Goal: Communication & Community: Share content

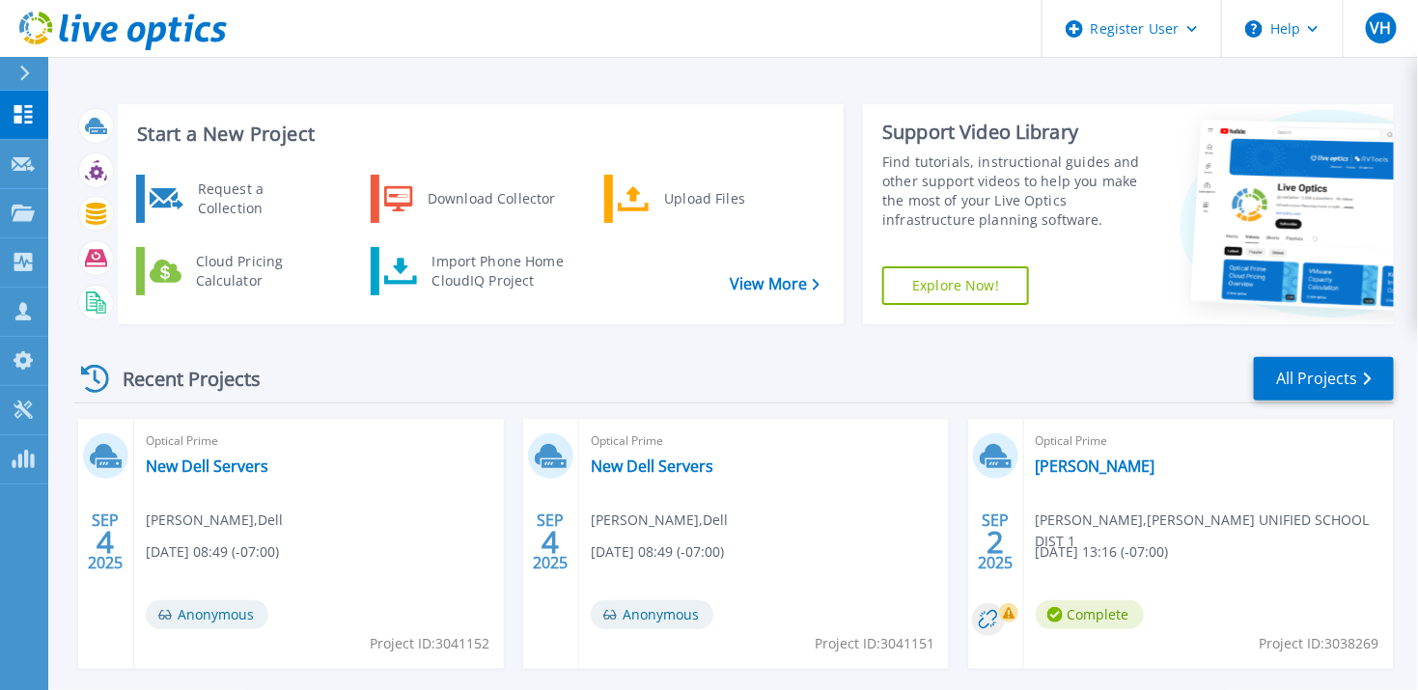
click at [19, 70] on icon at bounding box center [24, 73] width 11 height 15
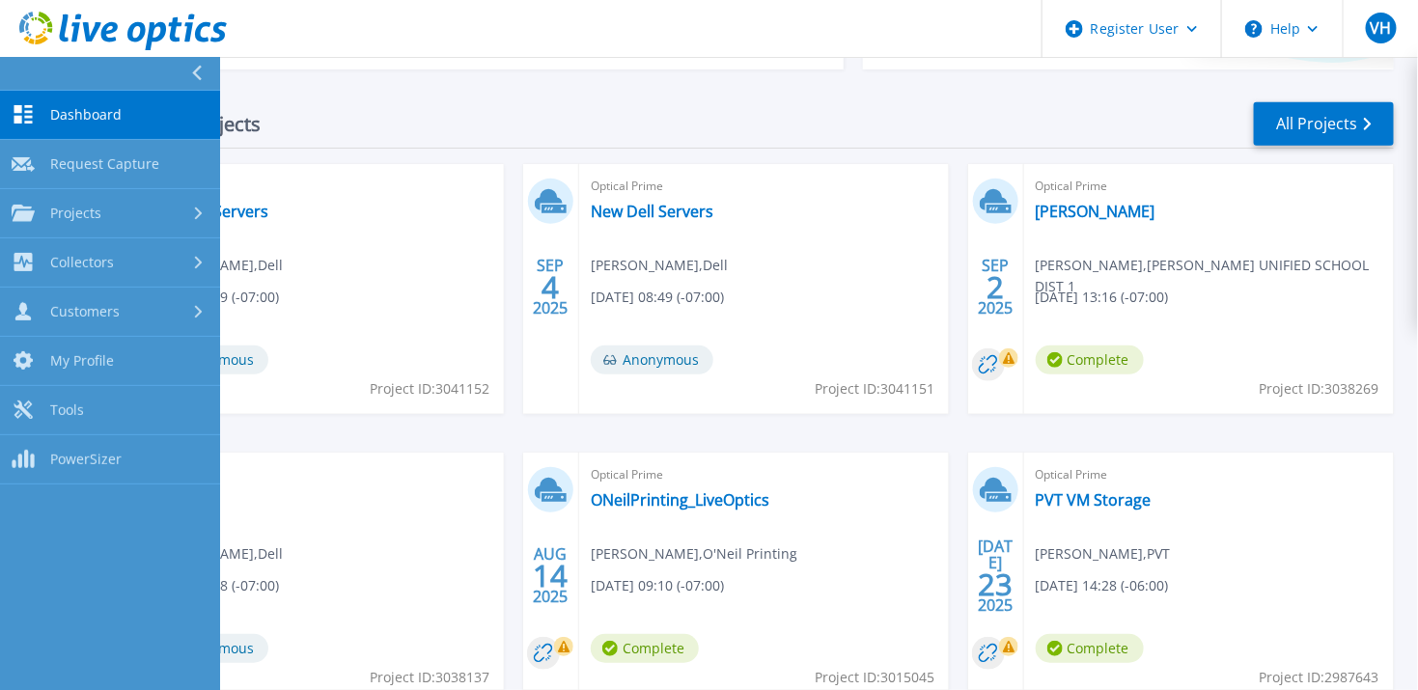
scroll to position [262, 0]
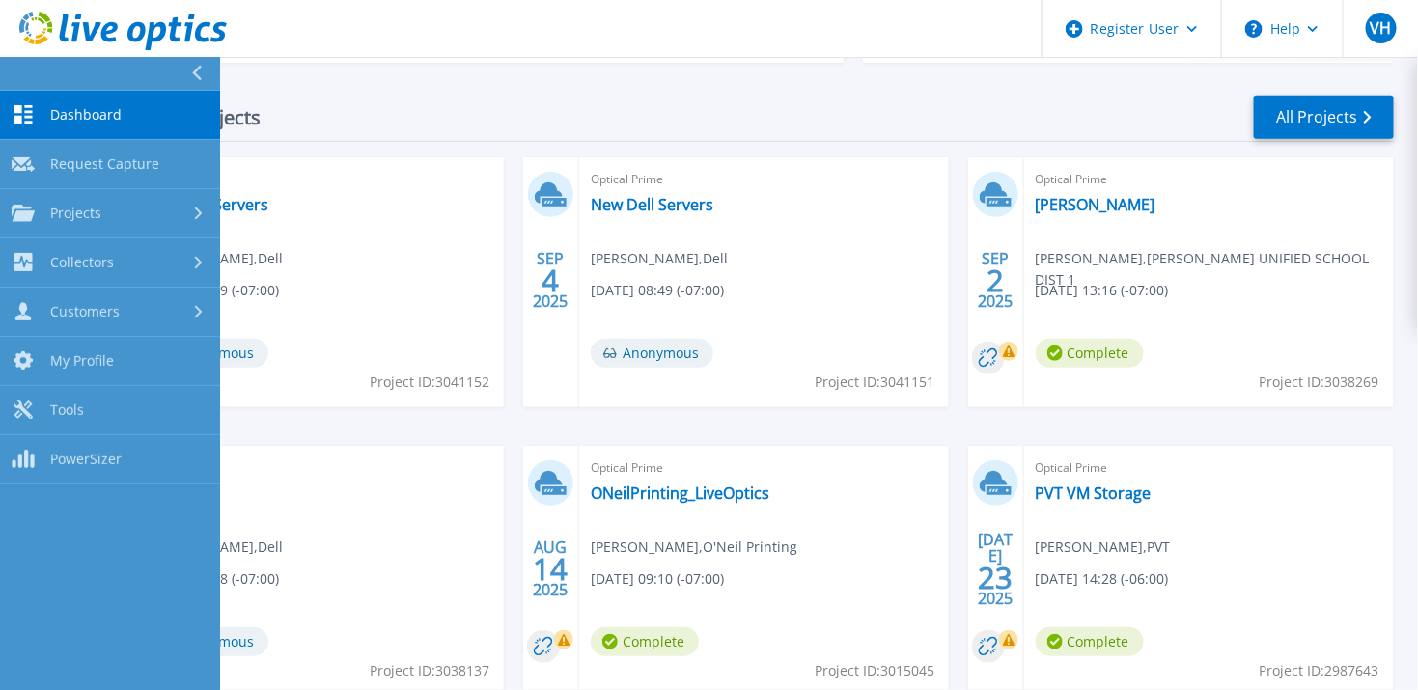
click at [1201, 303] on div "Optical Prime [PERSON_NAME] [PERSON_NAME][GEOGRAPHIC_DATA] DIST 1 [DATE] 13:16 …" at bounding box center [1209, 282] width 370 height 250
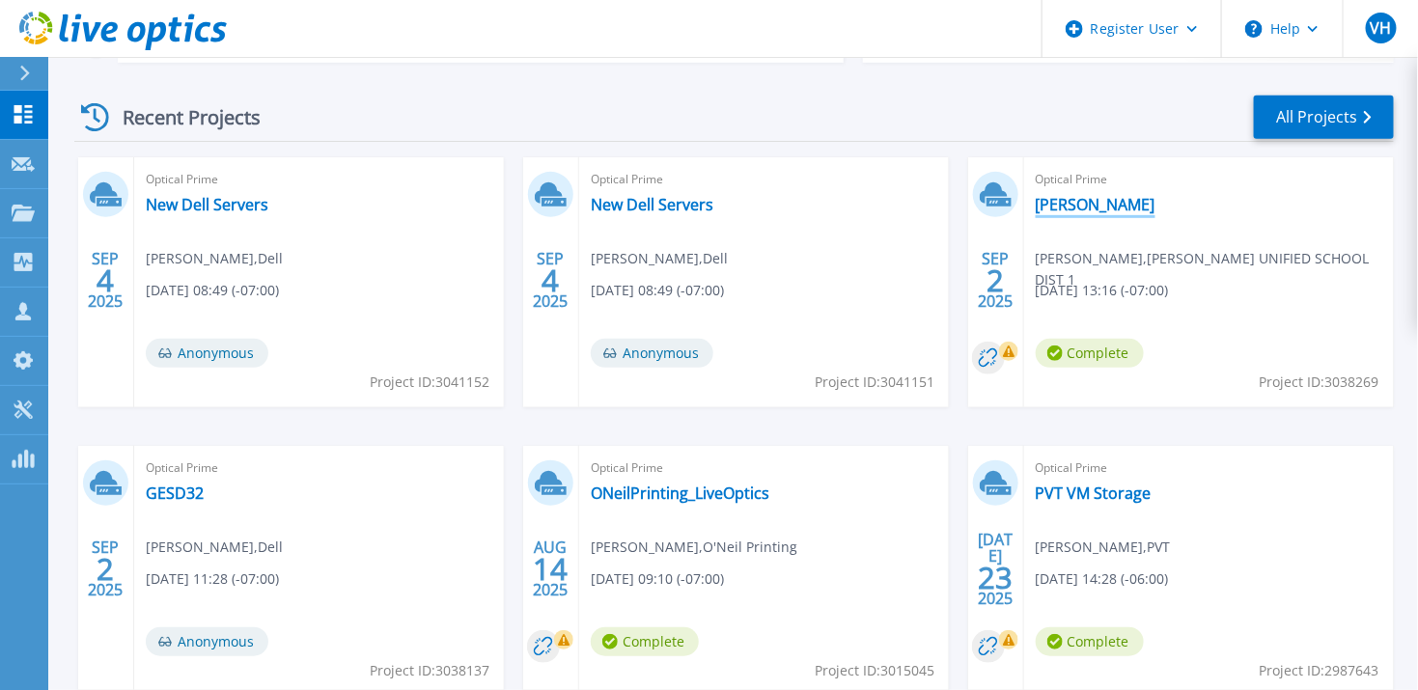
click at [1071, 207] on link "[PERSON_NAME]" at bounding box center [1096, 204] width 120 height 19
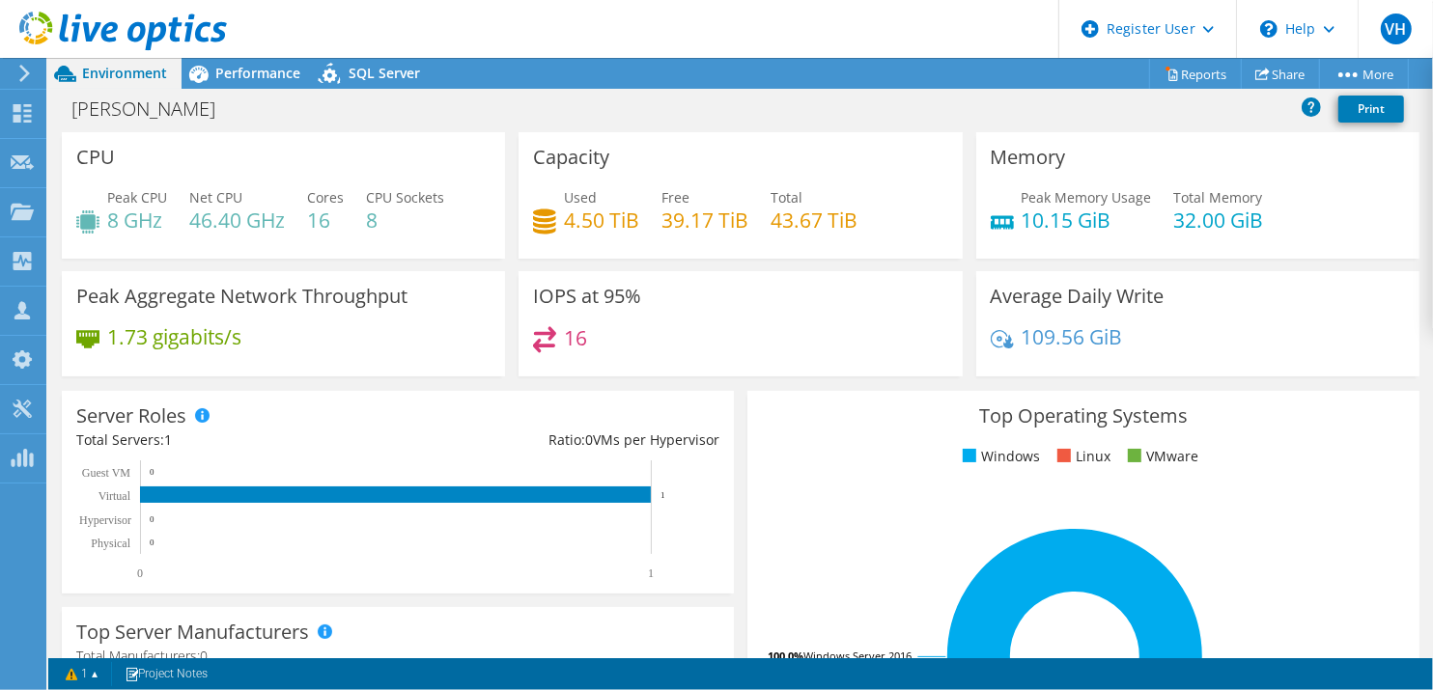
scroll to position [2, 0]
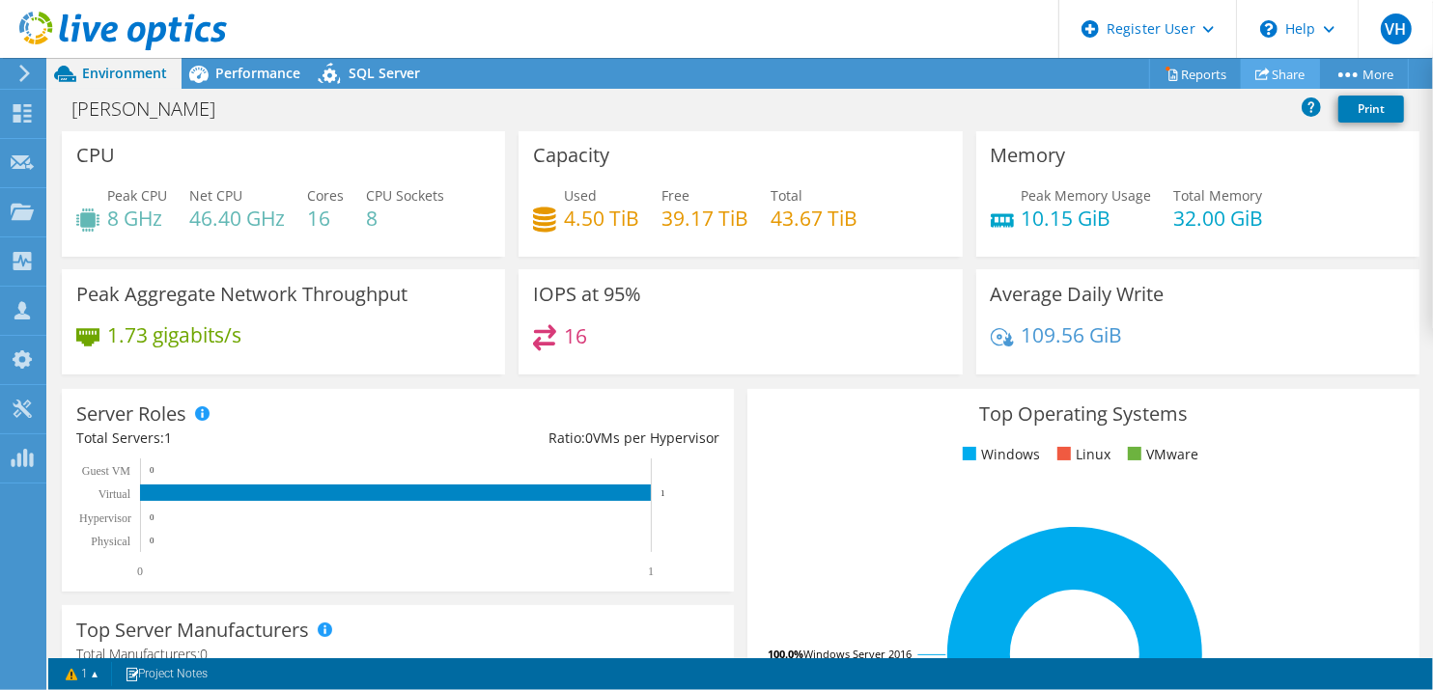
click at [1297, 71] on link "Share" at bounding box center [1280, 74] width 79 height 30
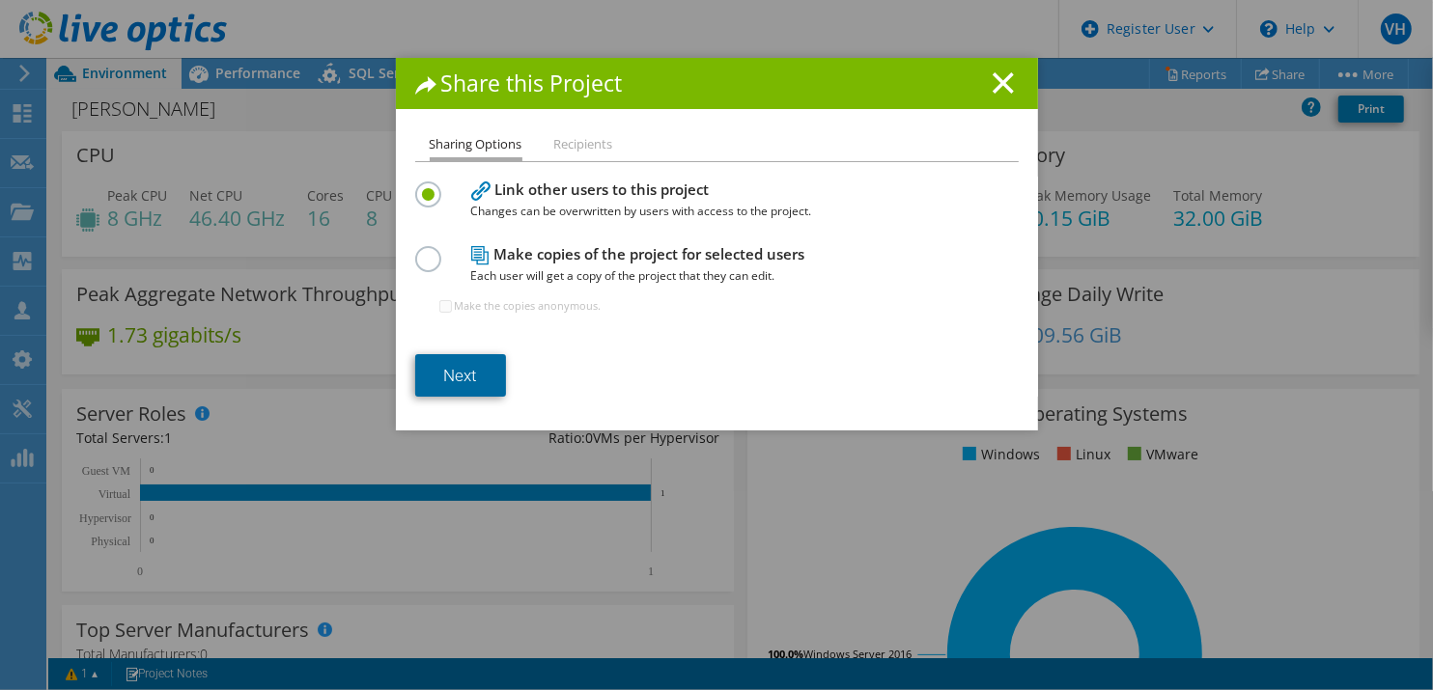
click at [472, 375] on link "Next" at bounding box center [460, 375] width 91 height 42
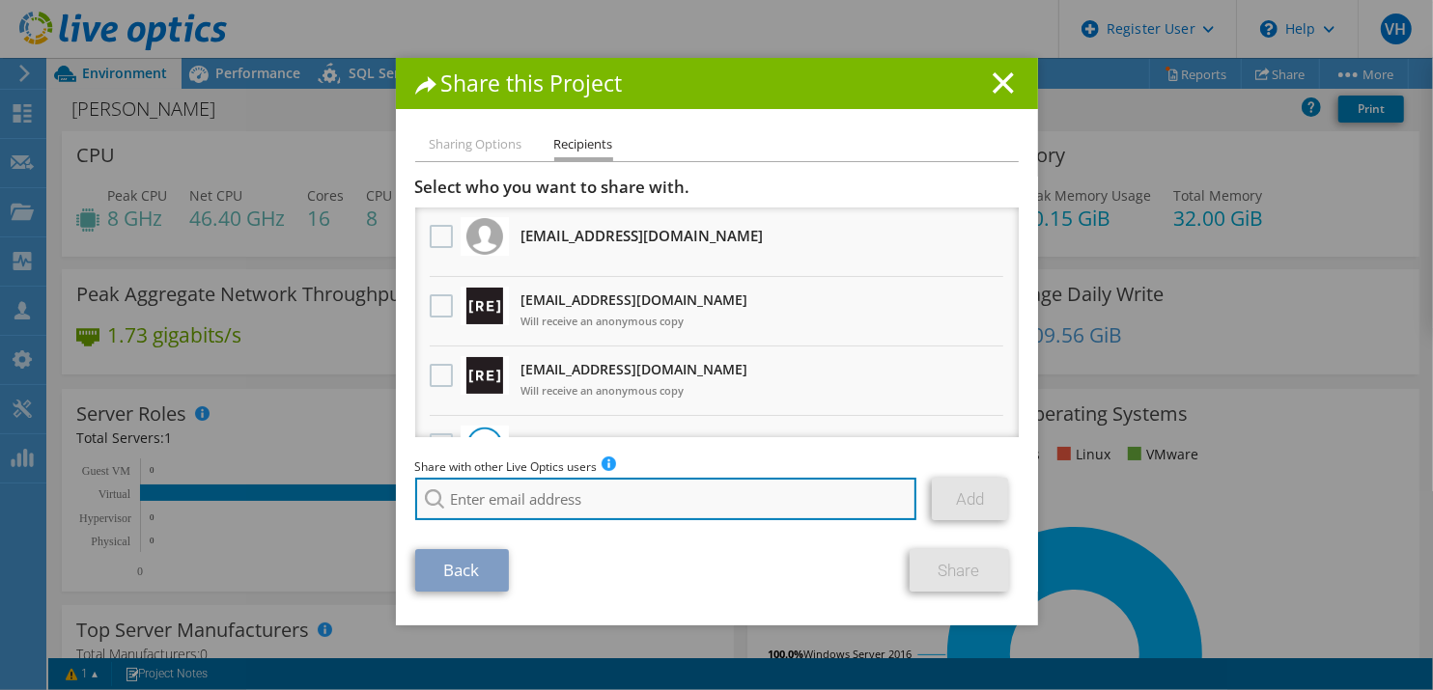
click at [484, 487] on input "search" at bounding box center [666, 499] width 502 height 42
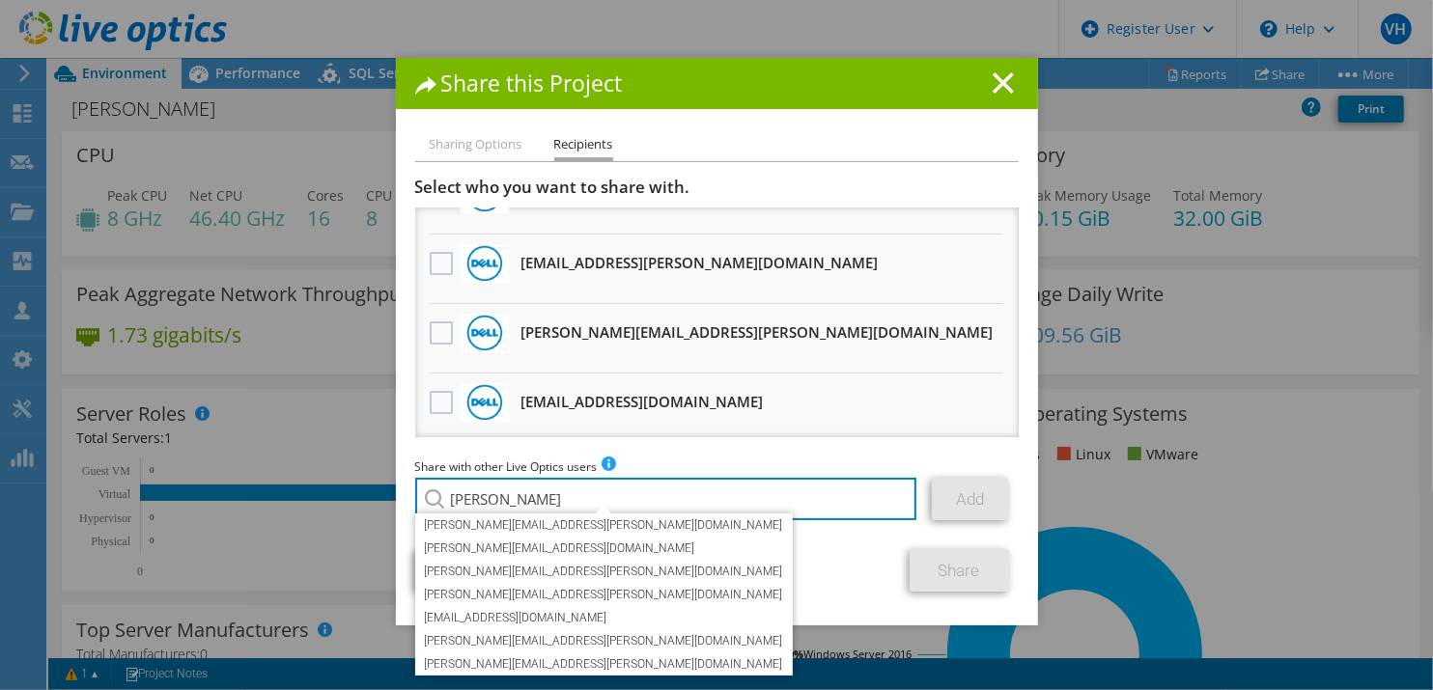
scroll to position [957, 0]
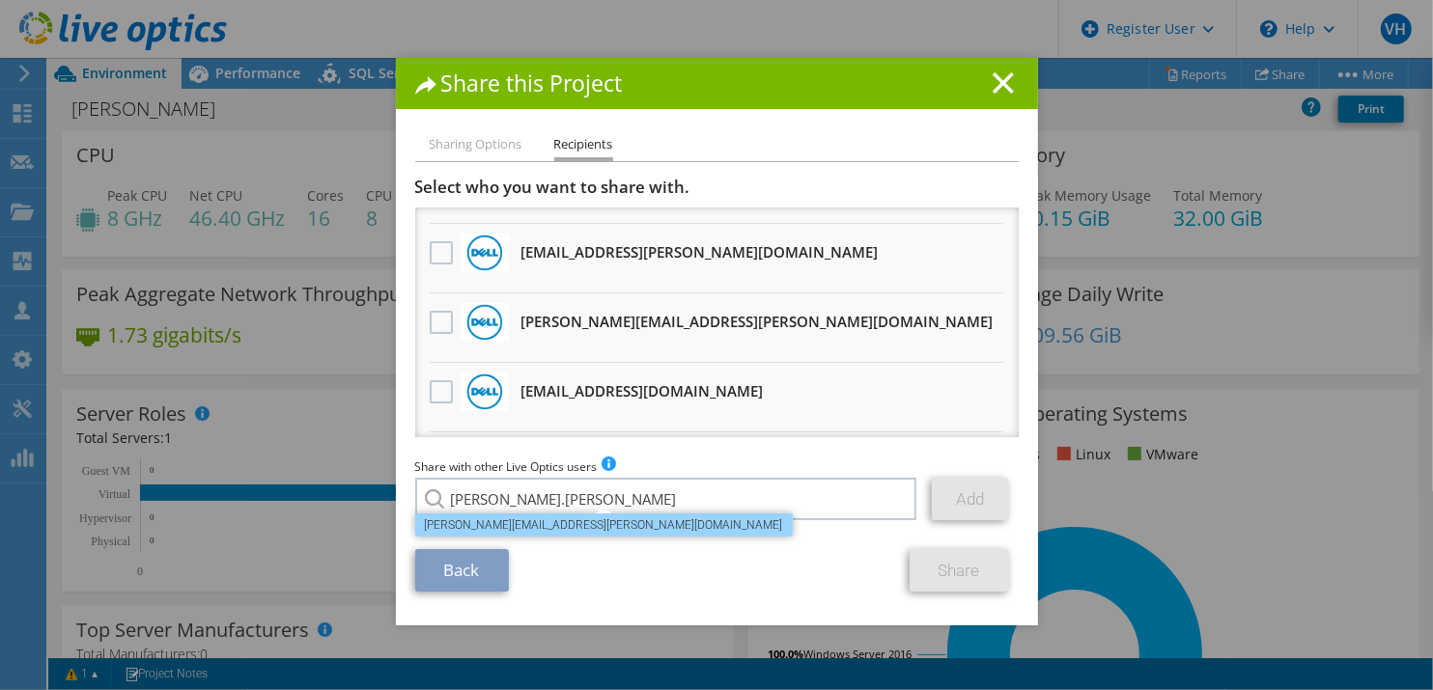
click at [506, 526] on li "[PERSON_NAME][EMAIL_ADDRESS][PERSON_NAME][DOMAIN_NAME]" at bounding box center [603, 525] width 377 height 23
type input "[PERSON_NAME][EMAIL_ADDRESS][PERSON_NAME][DOMAIN_NAME]"
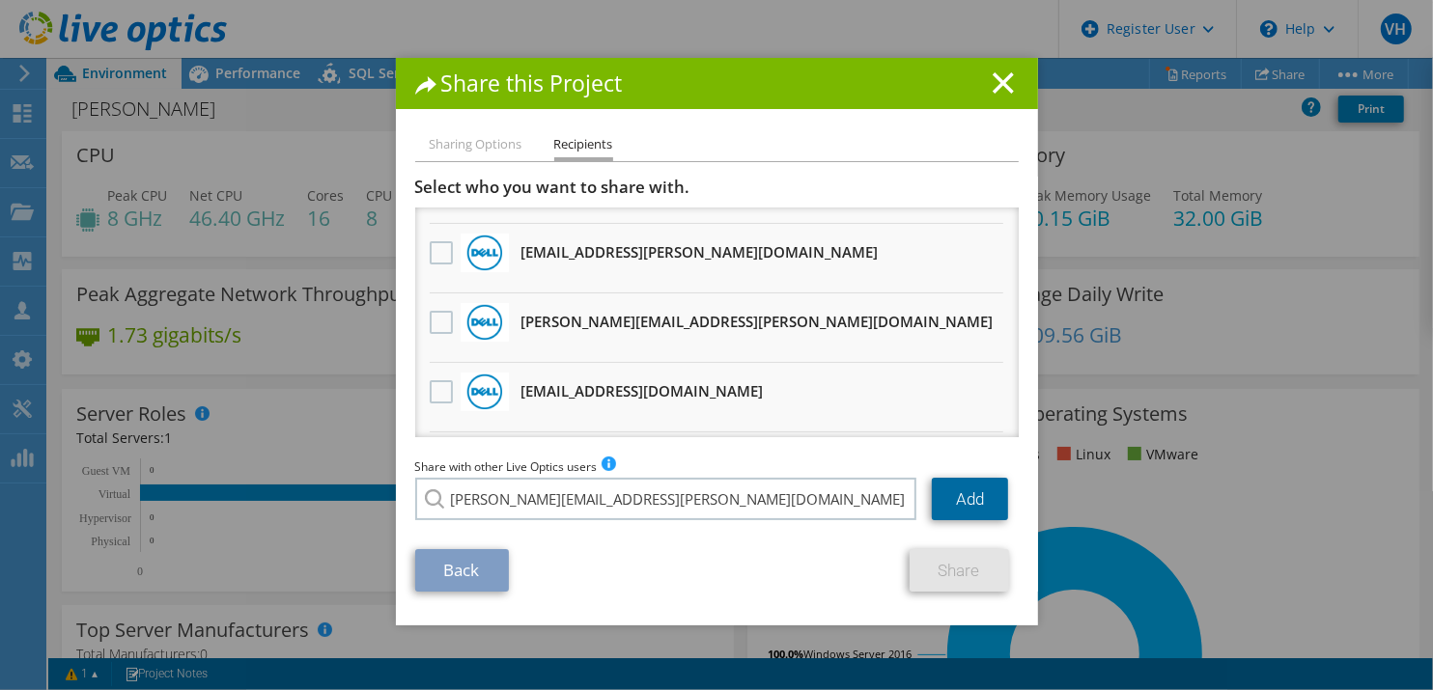
click at [973, 499] on link "Add" at bounding box center [970, 499] width 76 height 42
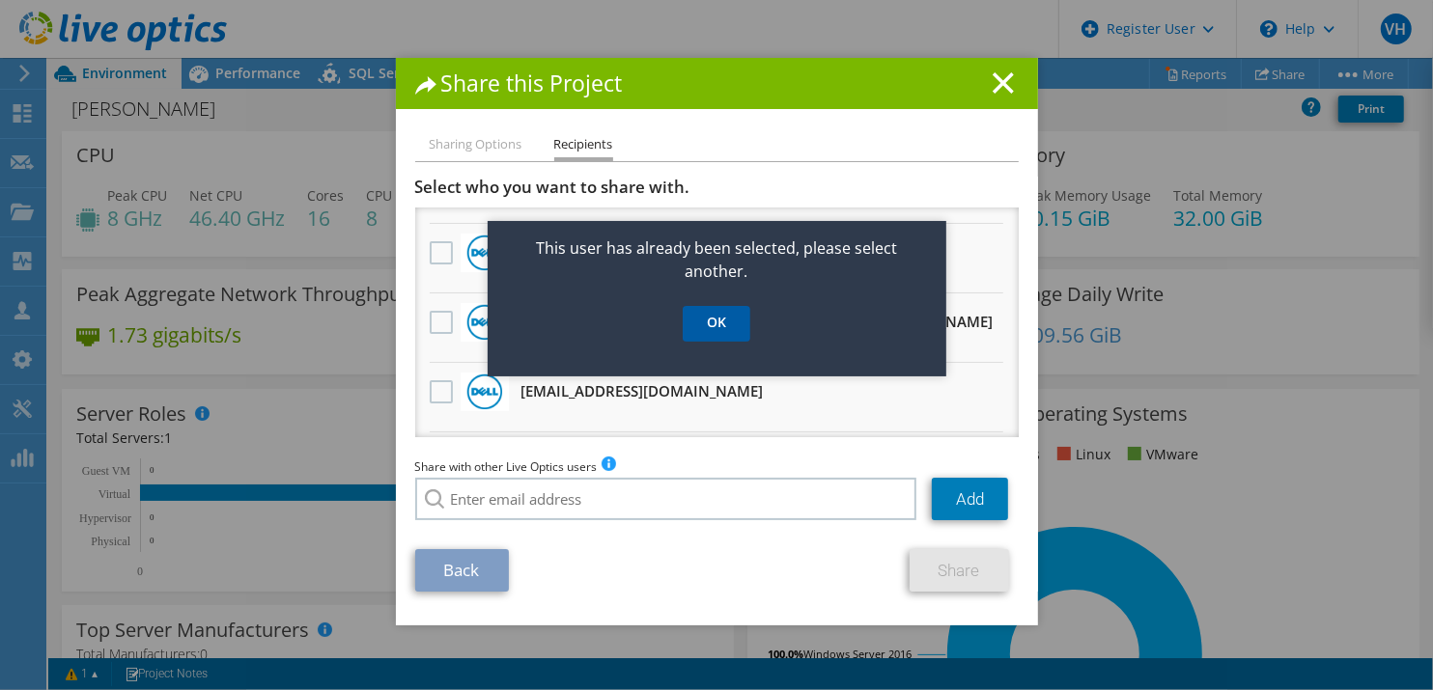
click at [716, 328] on link "OK" at bounding box center [717, 324] width 68 height 36
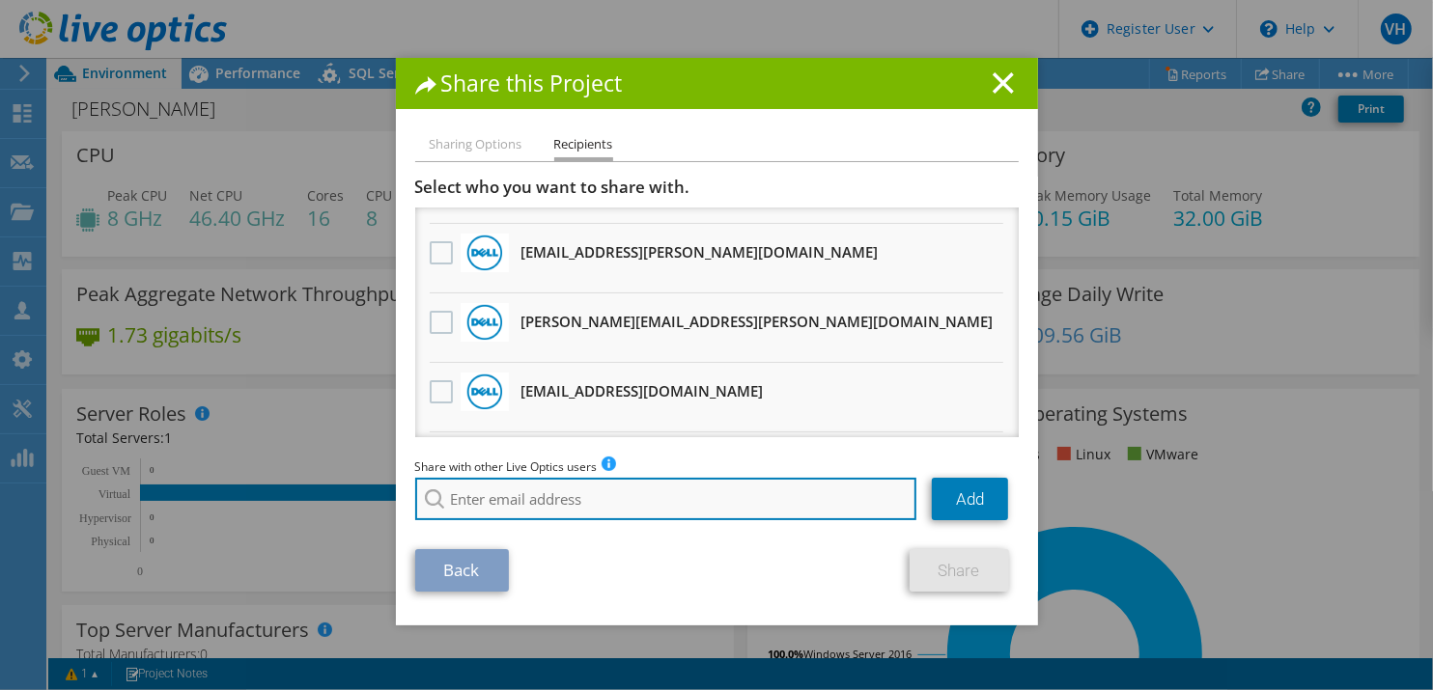
click at [732, 513] on input "search" at bounding box center [666, 499] width 502 height 42
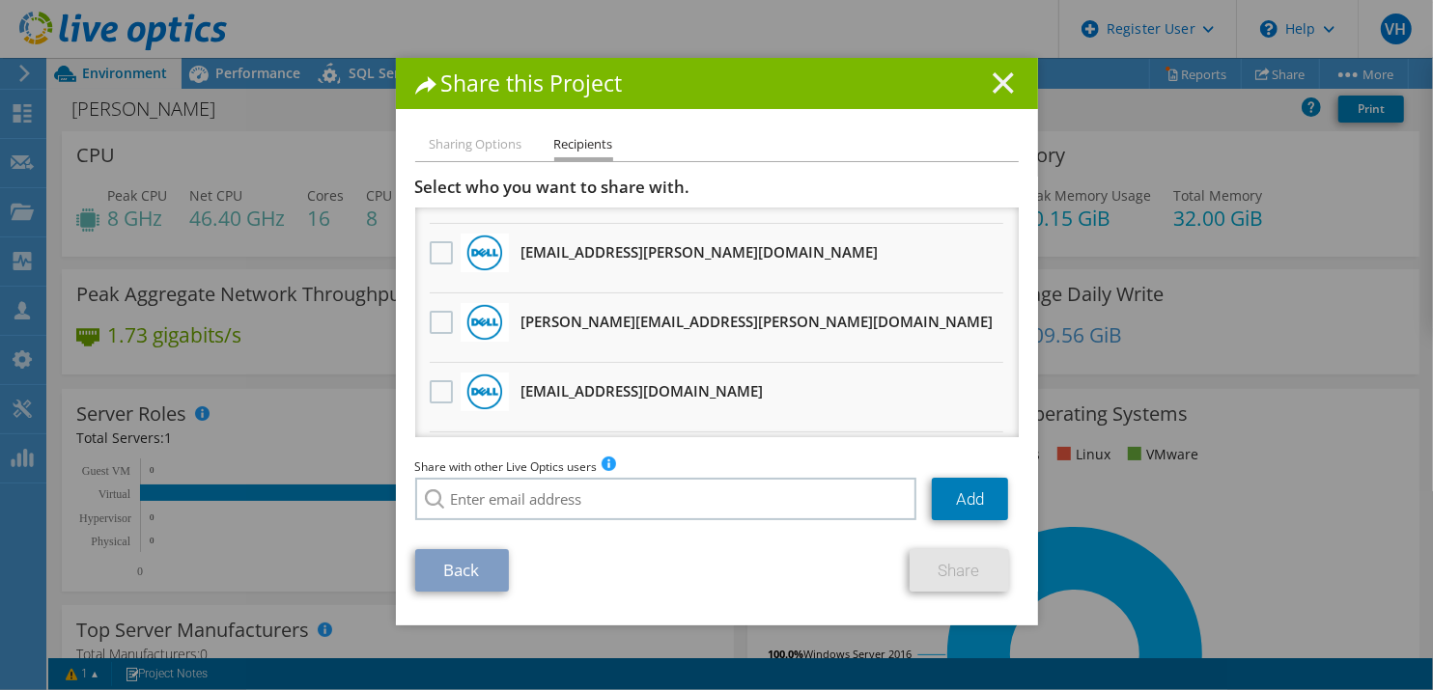
click at [992, 81] on icon at bounding box center [1002, 82] width 21 height 21
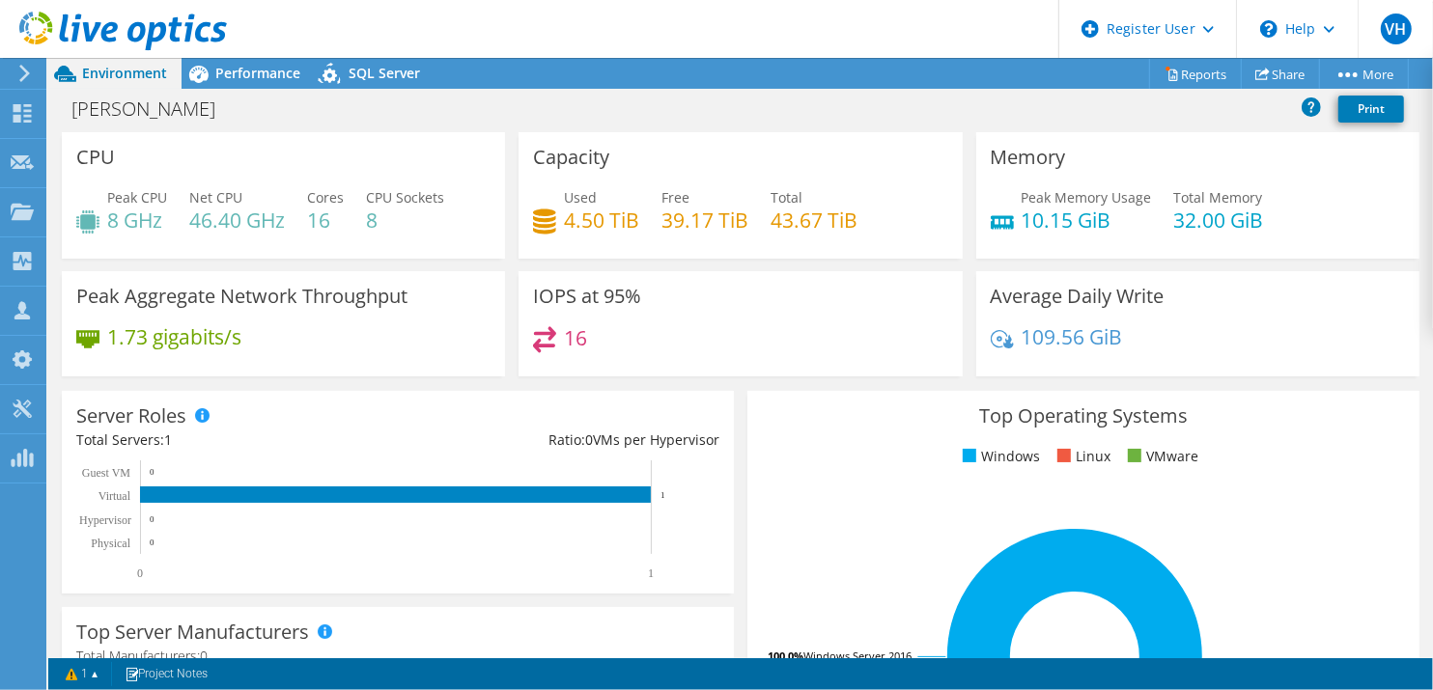
scroll to position [0, 0]
click at [1268, 73] on link "Share" at bounding box center [1280, 74] width 79 height 30
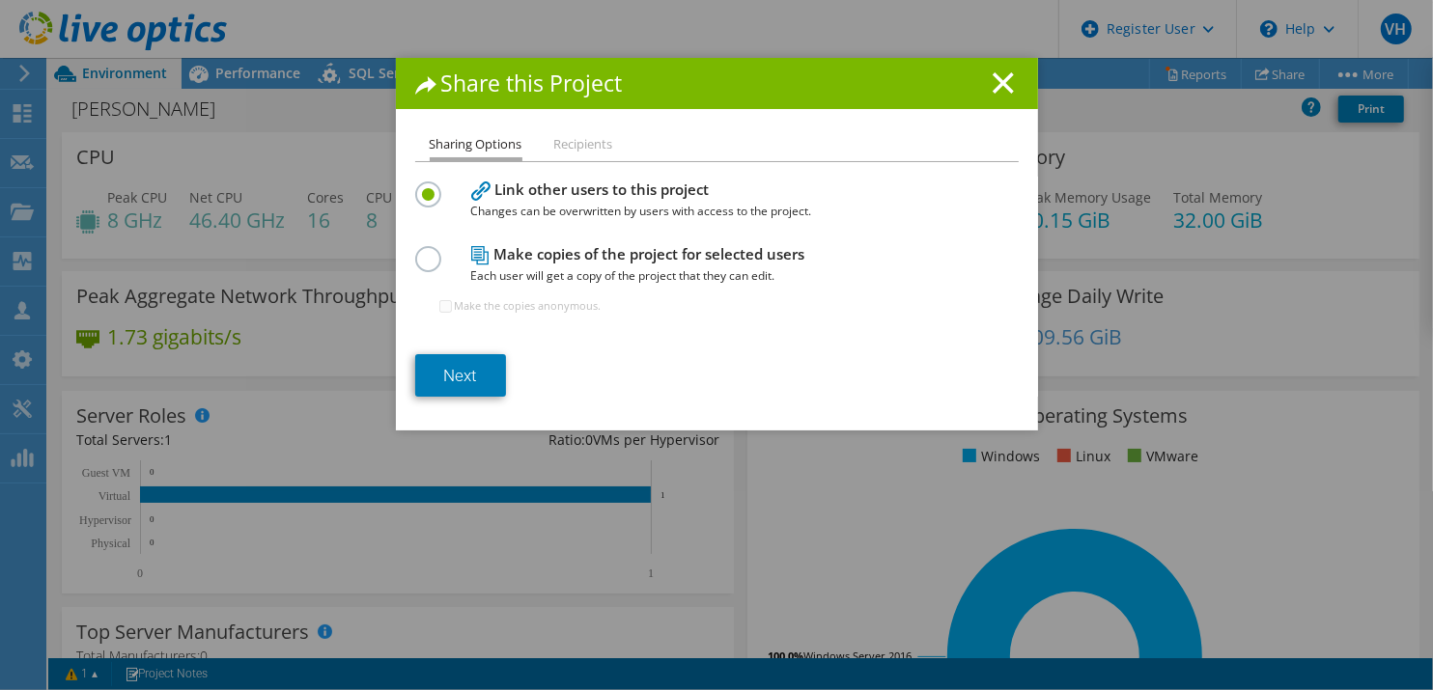
click at [415, 251] on label at bounding box center [432, 248] width 34 height 5
click at [0, 0] on input "radio" at bounding box center [0, 0] width 0 height 0
click at [591, 167] on div "Sharing Options Recipients Link other users to this project Changes can be over…" at bounding box center [717, 281] width 642 height 297
click at [580, 143] on li "Recipients" at bounding box center [583, 145] width 59 height 24
click at [1350, 321] on div "Share this Project Sharing Options Recipients Link other users to this project …" at bounding box center [716, 345] width 1433 height 574
